Goal: Book appointment/travel/reservation

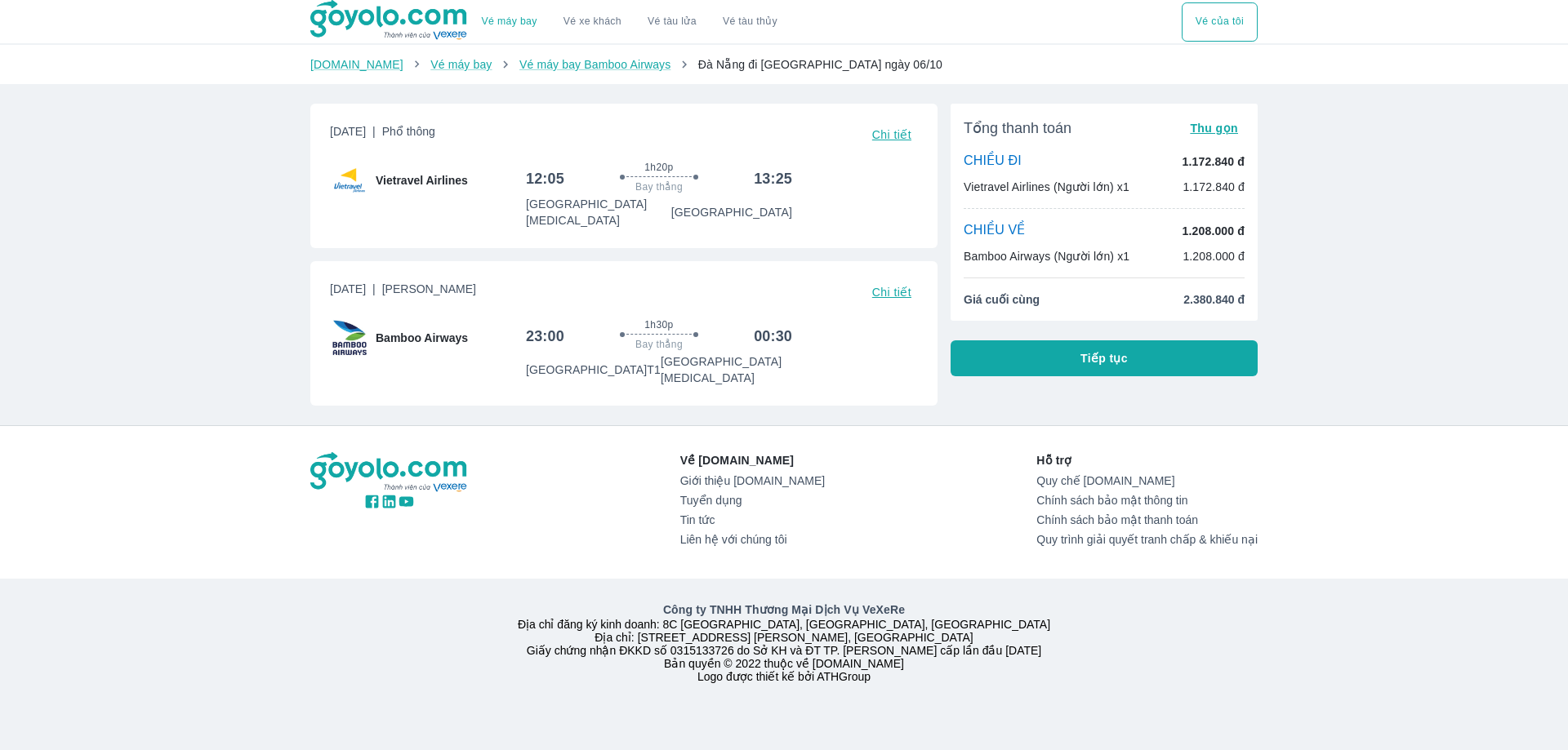
click at [1099, 372] on button "Tiếp tục" at bounding box center [1103, 358] width 307 height 36
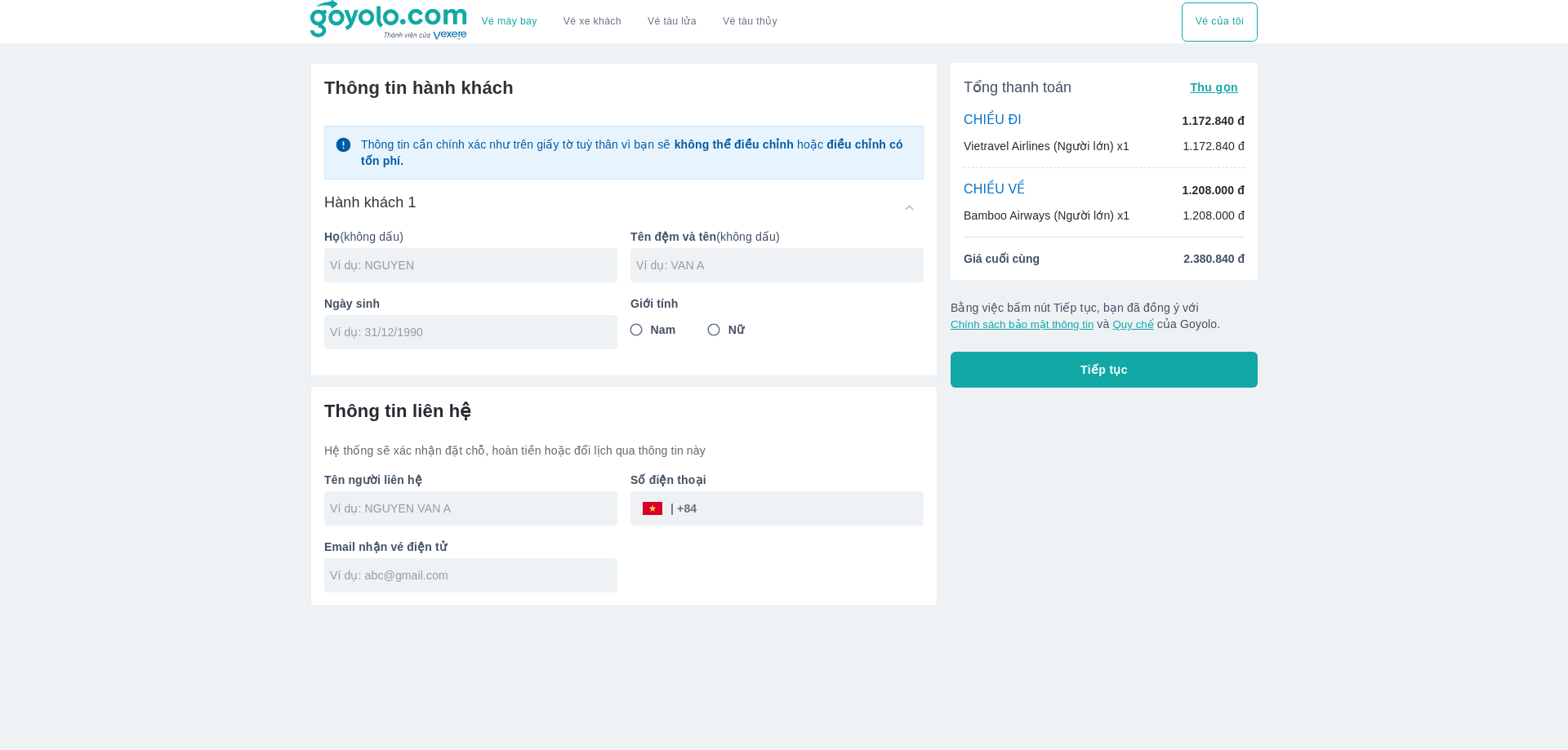
click at [602, 22] on link "Vé xe khách" at bounding box center [591, 21] width 58 height 12
